Goal: Information Seeking & Learning: Learn about a topic

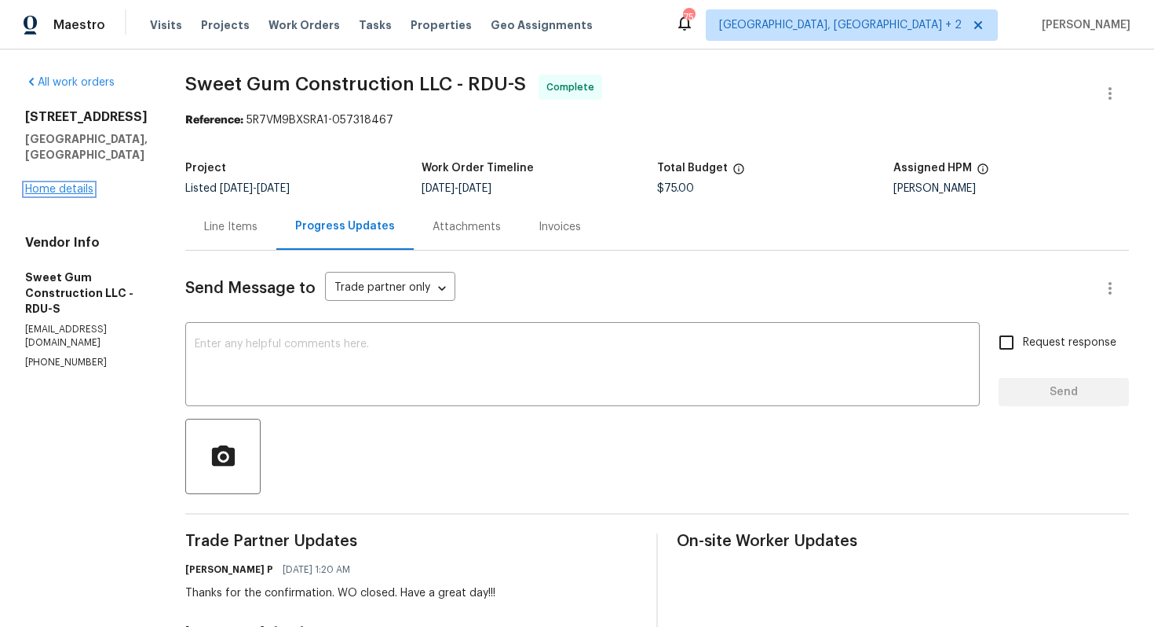
click at [51, 184] on link "Home details" at bounding box center [59, 189] width 68 height 11
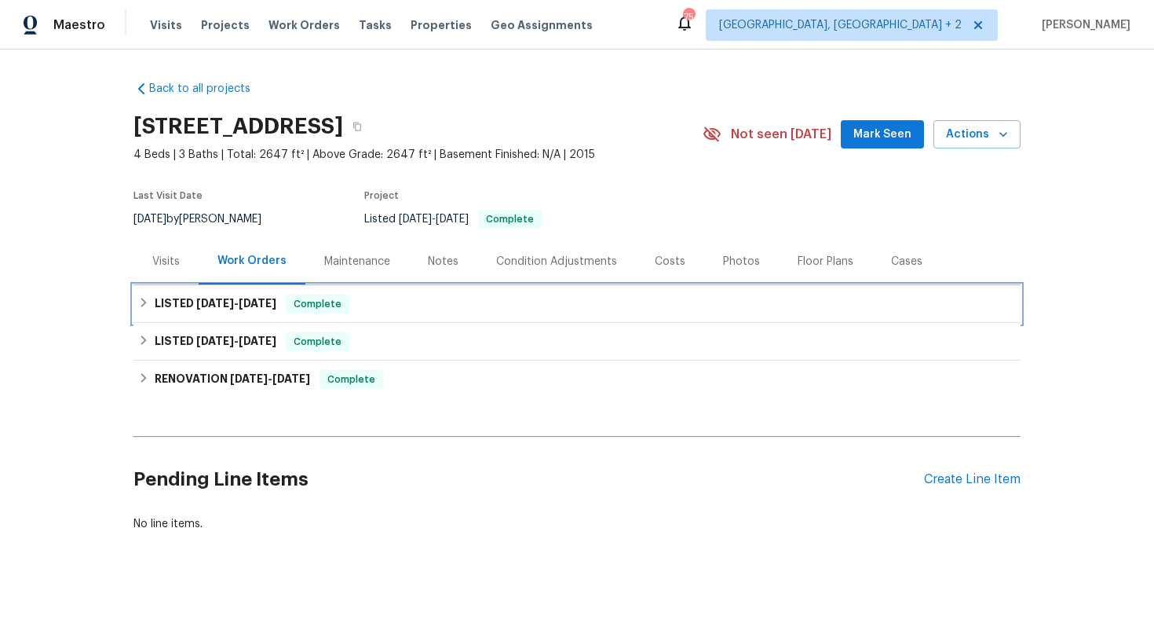
click at [214, 299] on span "[DATE]" at bounding box center [215, 303] width 38 height 11
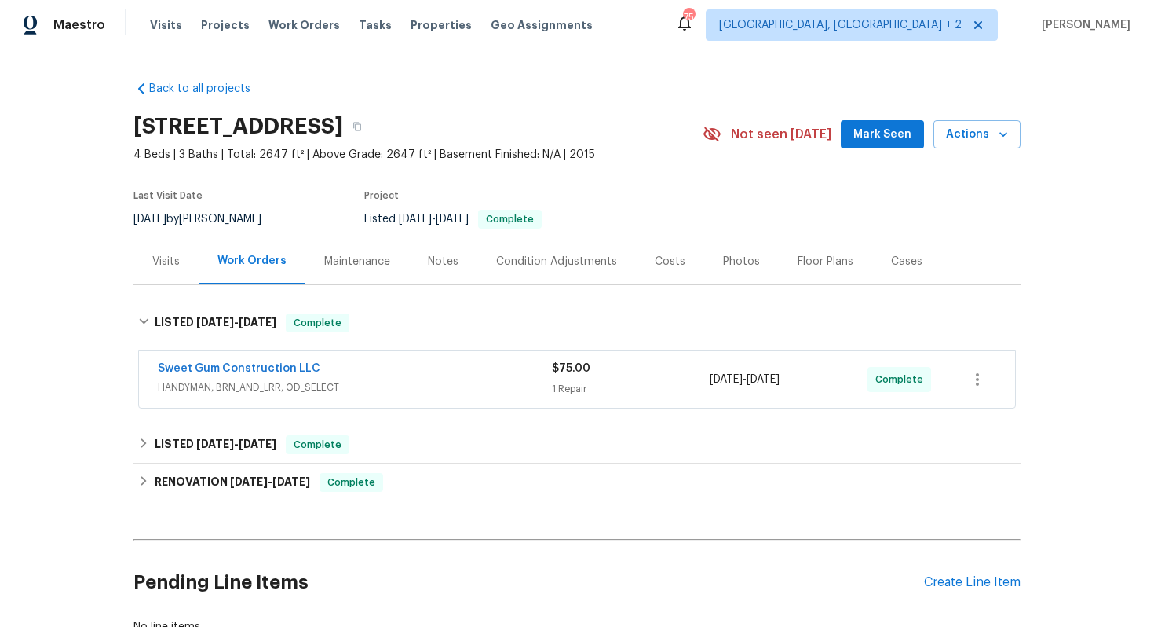
click at [430, 368] on div "Sweet Gum Construction LLC" at bounding box center [355, 369] width 394 height 19
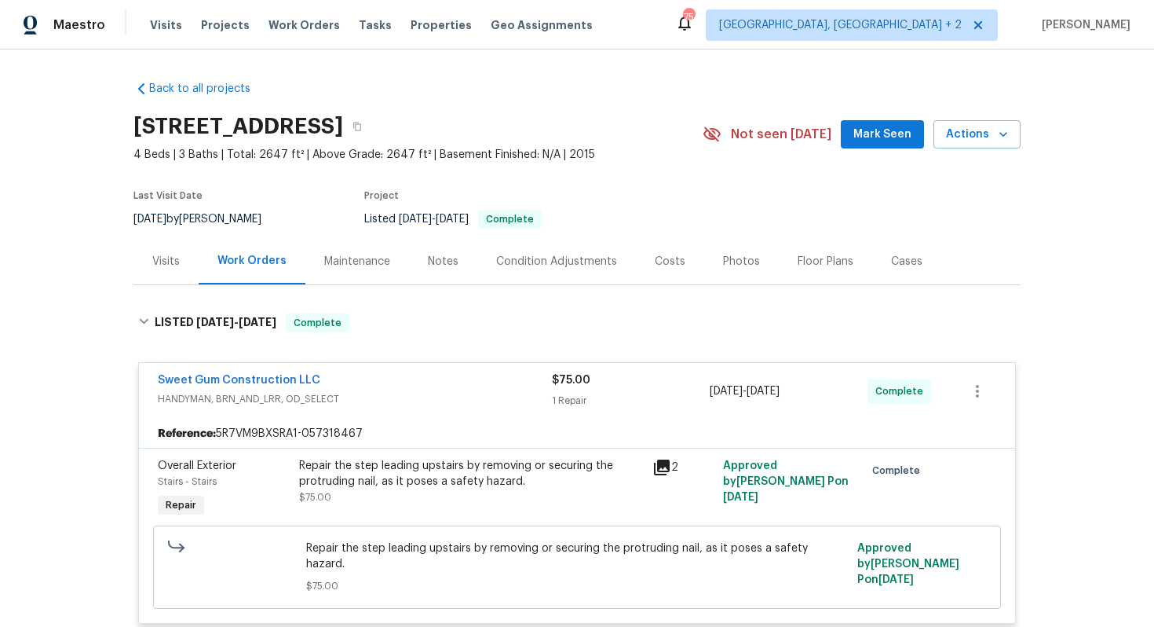
click at [413, 509] on div "Repair the step leading upstairs by removing or securing the protruding nail, a…" at bounding box center [470, 489] width 353 height 72
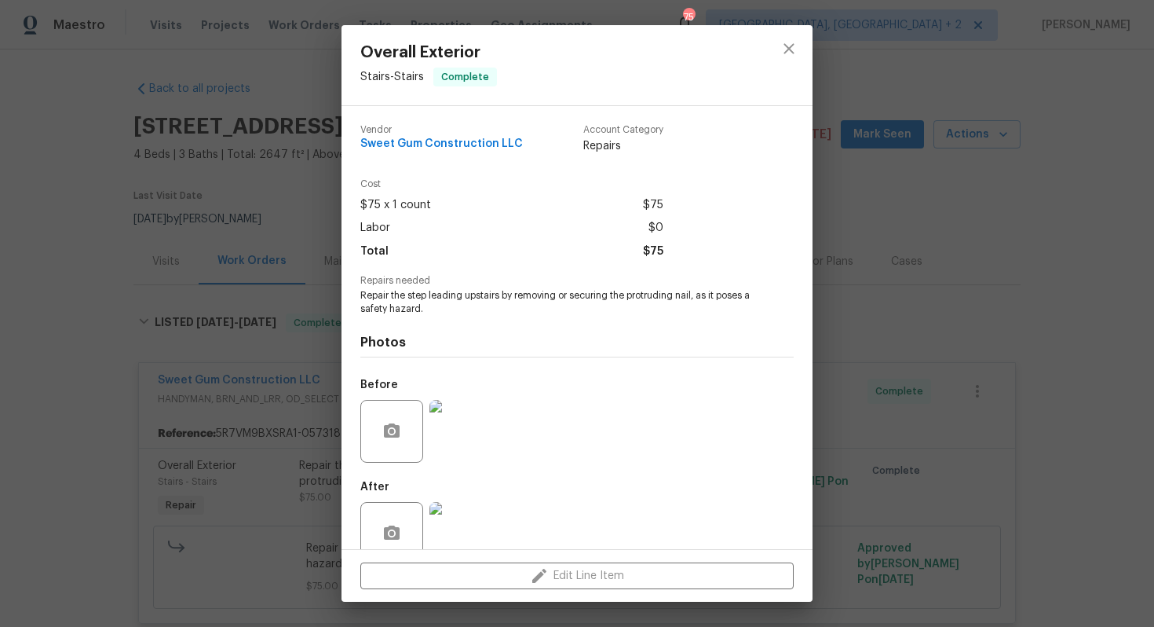
scroll to position [31, 0]
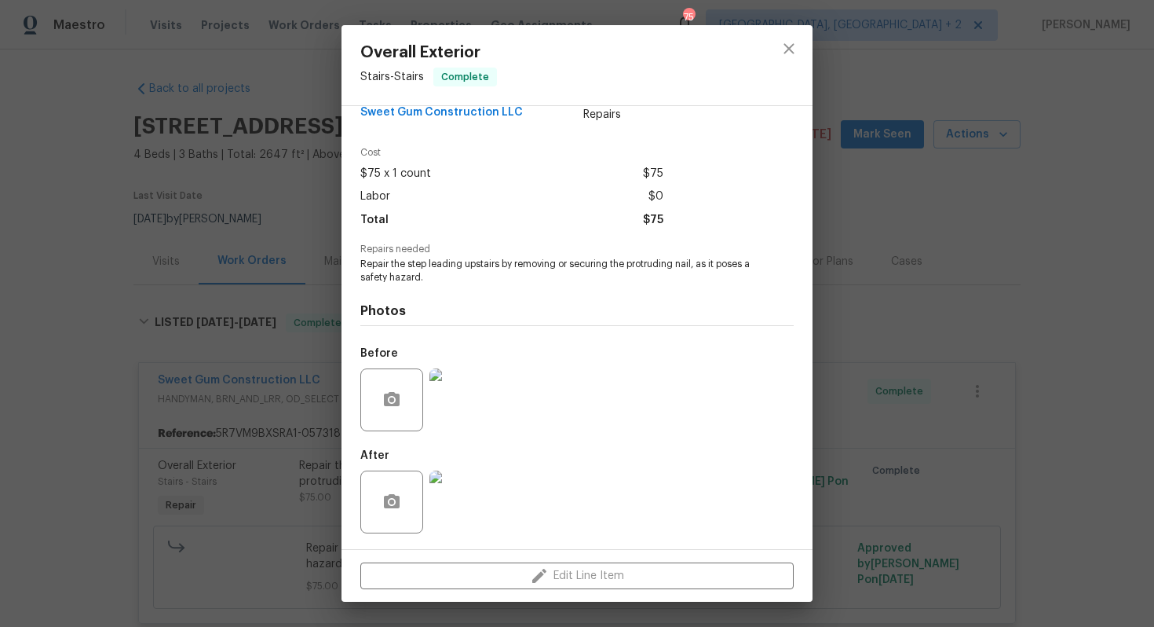
click at [455, 395] on img at bounding box center [461, 399] width 63 height 63
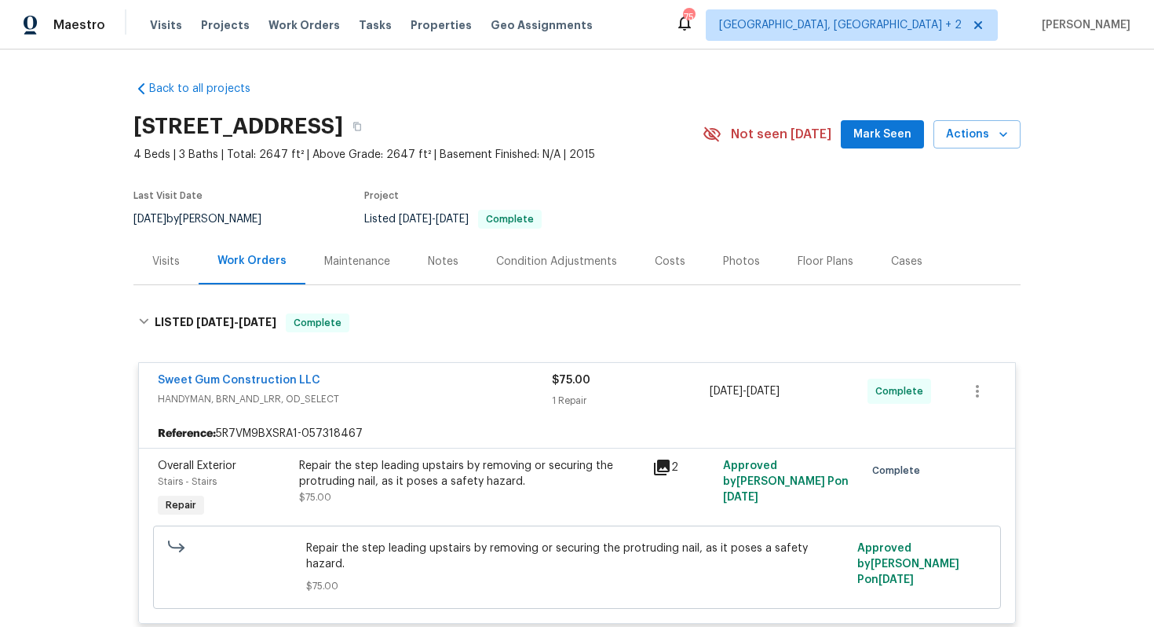
click at [489, 480] on div "Repair the step leading upstairs by removing or securing the protruding nail, a…" at bounding box center [471, 473] width 344 height 31
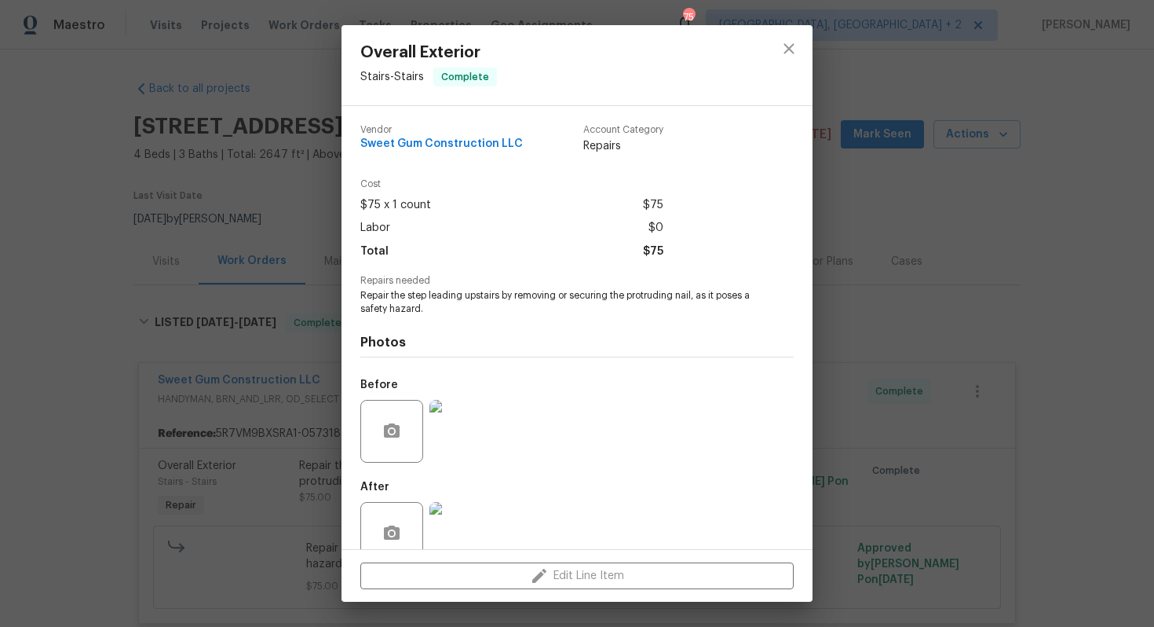
click at [452, 510] on img at bounding box center [461, 533] width 63 height 63
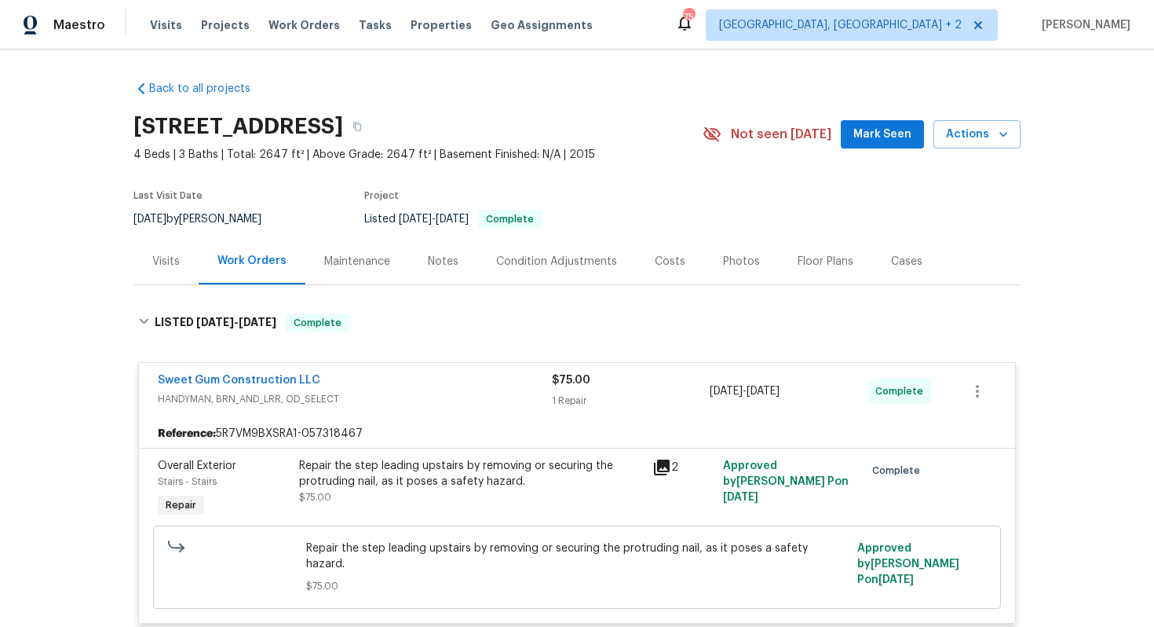
click at [442, 401] on span "HANDYMAN, BRN_AND_LRR, OD_SELECT" at bounding box center [355, 399] width 394 height 16
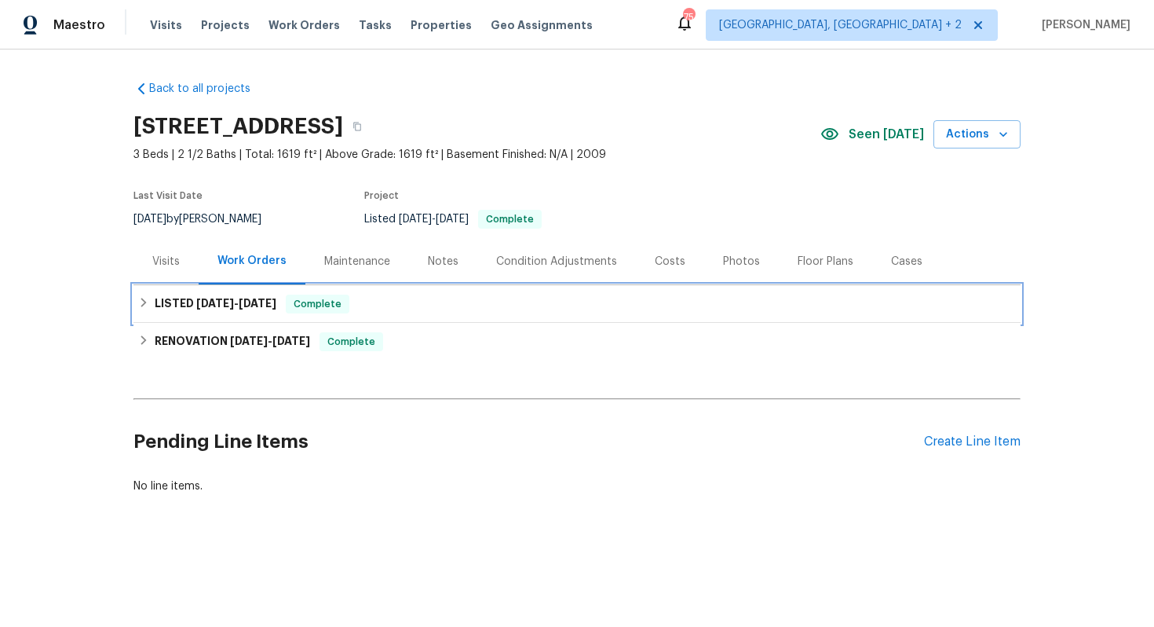
click at [274, 291] on div "LISTED [DATE] - [DATE] Complete" at bounding box center [577, 304] width 887 height 38
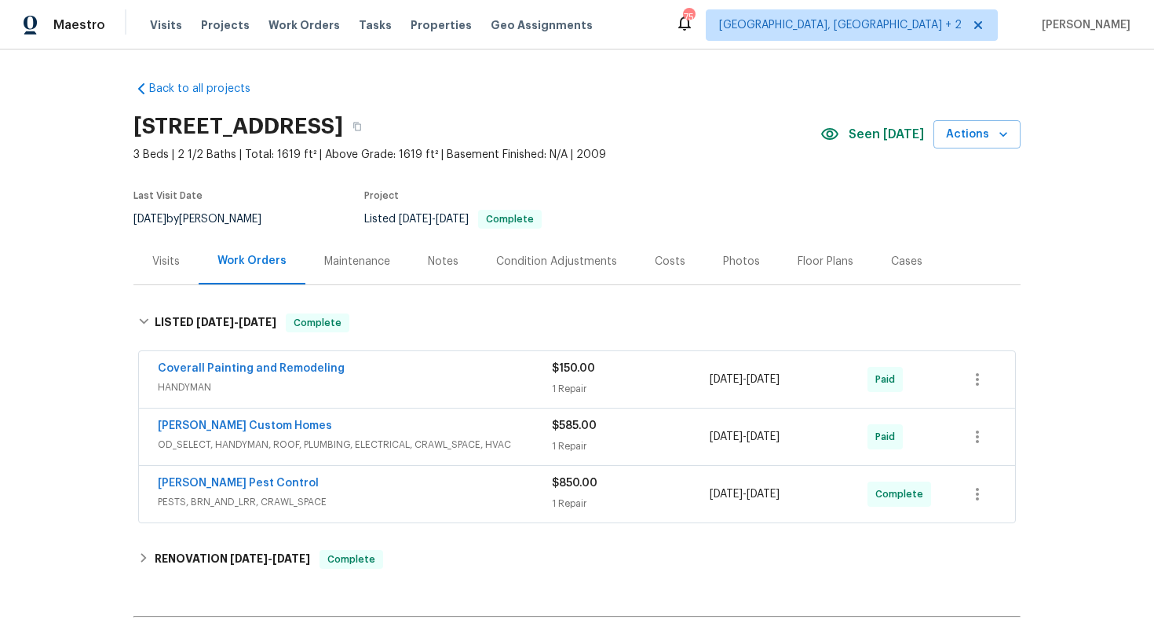
click at [630, 434] on div "$585.00 1 Repair" at bounding box center [631, 437] width 158 height 38
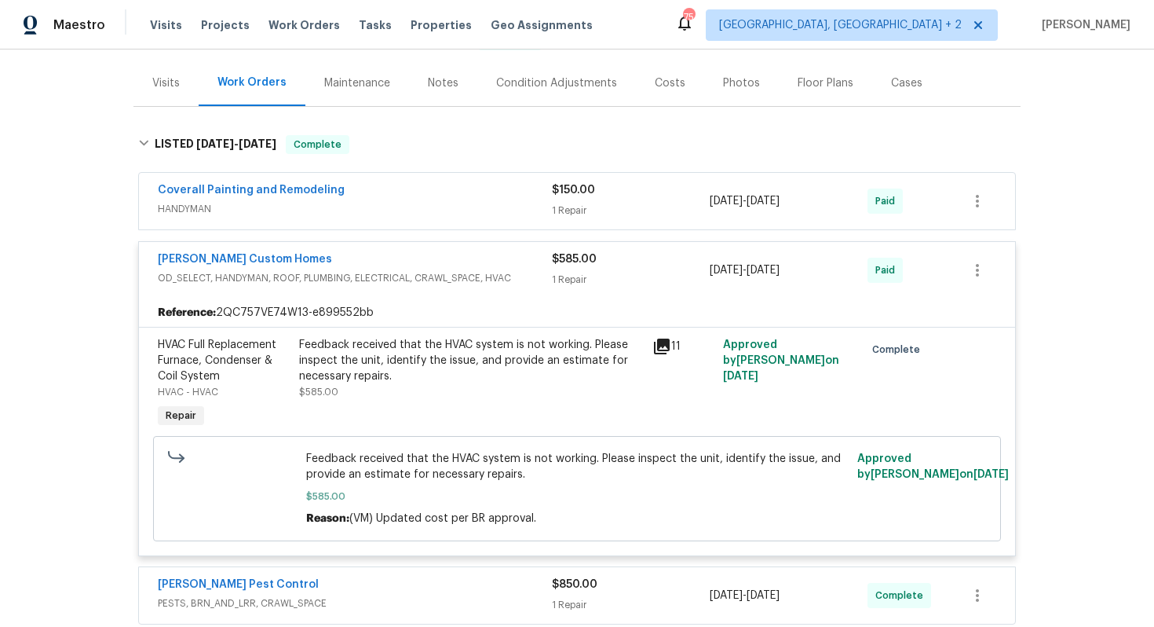
scroll to position [206, 0]
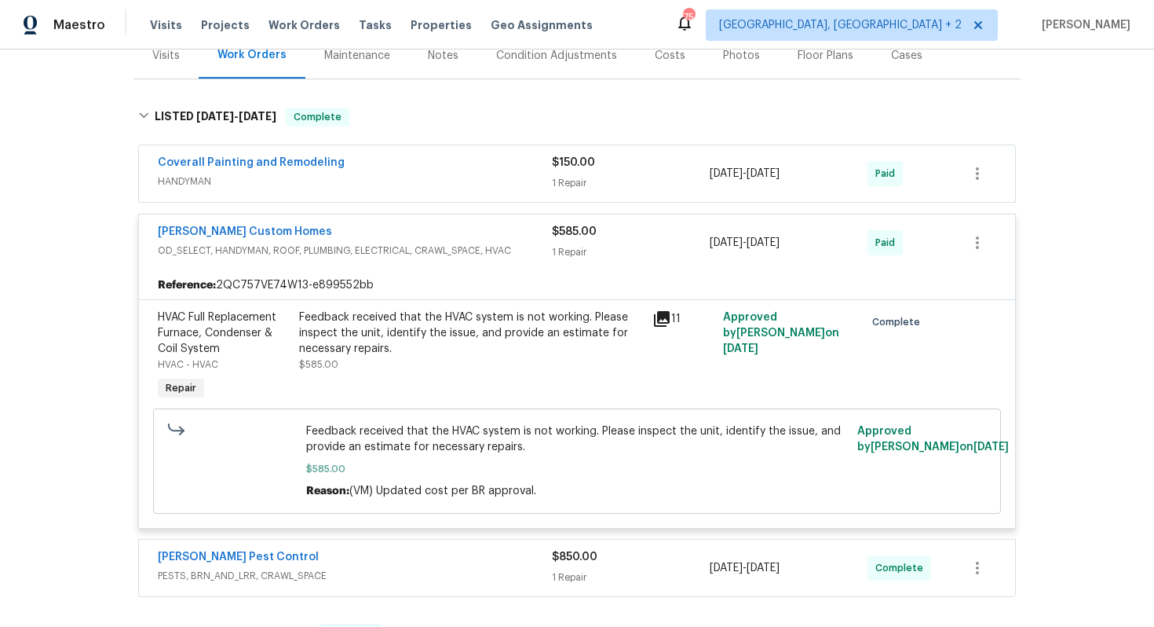
click at [263, 325] on div "HVAC Full Replacement Furnace, Condenser & Coil System" at bounding box center [224, 332] width 132 height 47
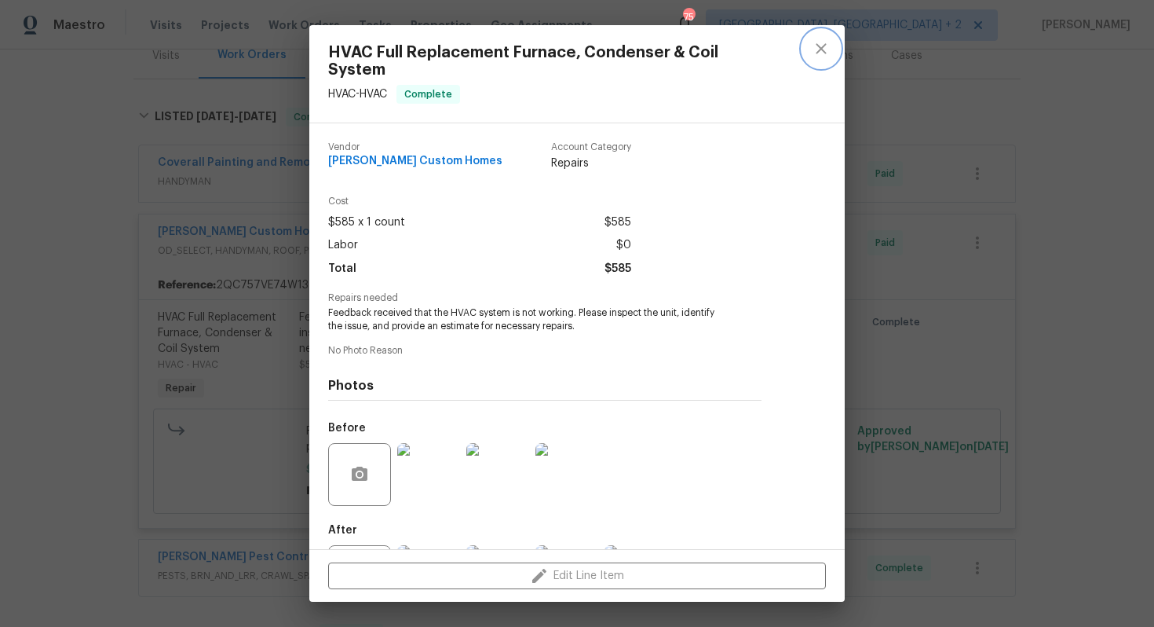
click at [816, 42] on icon "close" at bounding box center [821, 48] width 19 height 19
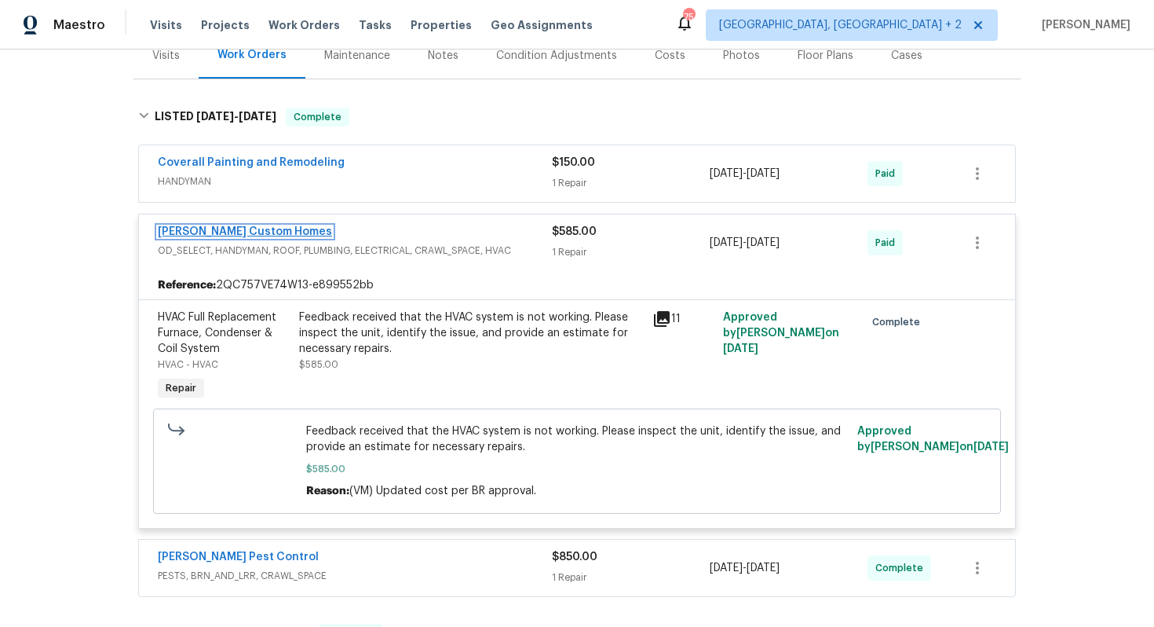
click at [206, 231] on link "[PERSON_NAME] Custom Homes" at bounding box center [245, 231] width 174 height 11
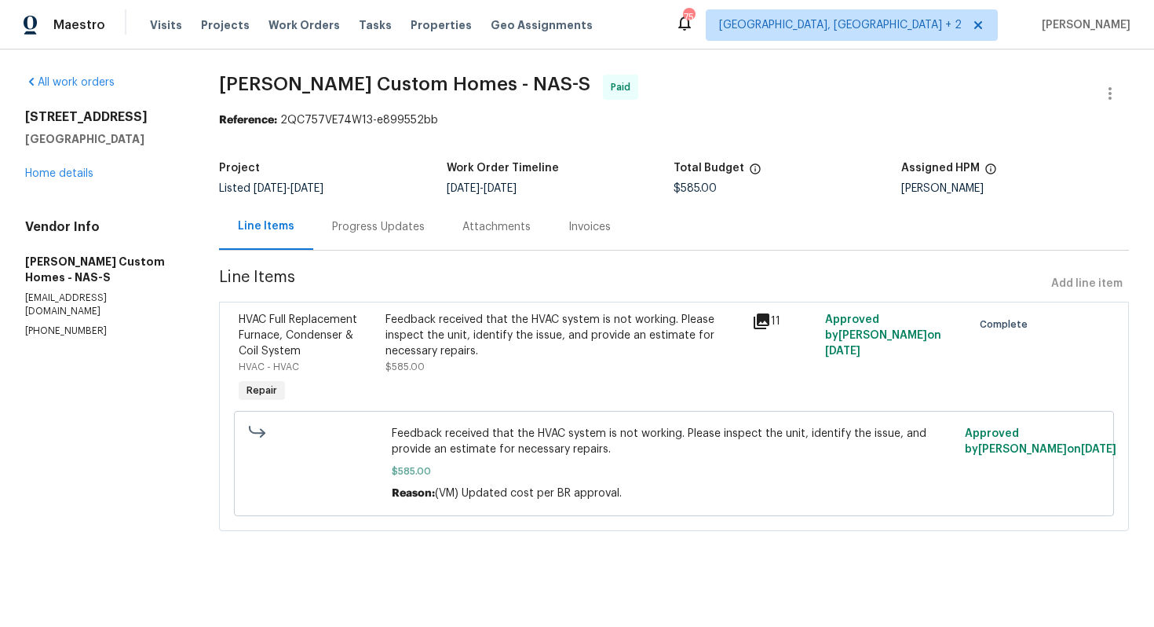
click at [386, 232] on div "Progress Updates" at bounding box center [378, 227] width 93 height 16
